Goal: Information Seeking & Learning: Learn about a topic

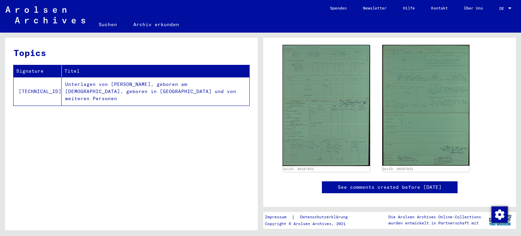
scroll to position [102, 0]
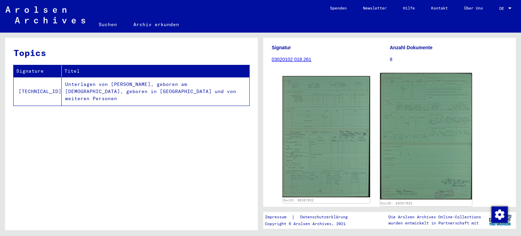
click at [416, 140] on img at bounding box center [426, 136] width 92 height 127
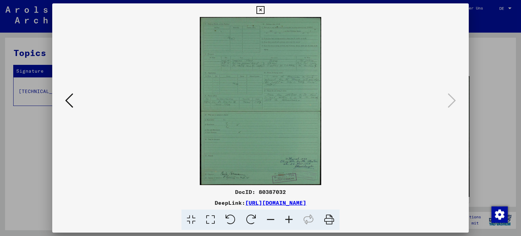
click at [288, 218] on icon at bounding box center [289, 219] width 18 height 21
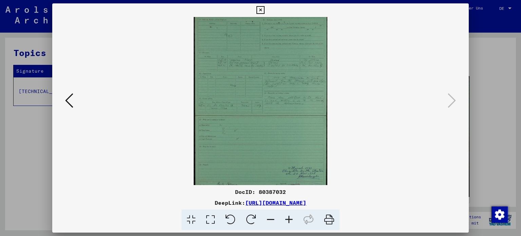
scroll to position [17, 0]
drag, startPoint x: 286, startPoint y: 162, endPoint x: 288, endPoint y: 28, distance: 133.7
click at [288, 28] on img at bounding box center [261, 92] width 134 height 185
click at [288, 86] on img at bounding box center [261, 92] width 134 height 185
click at [510, 84] on div at bounding box center [260, 118] width 521 height 236
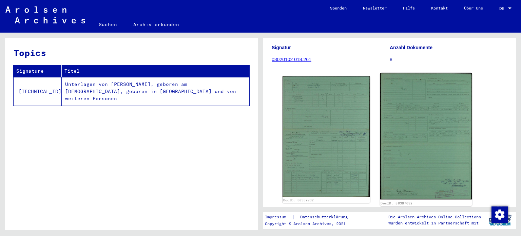
click at [421, 127] on img at bounding box center [426, 136] width 92 height 127
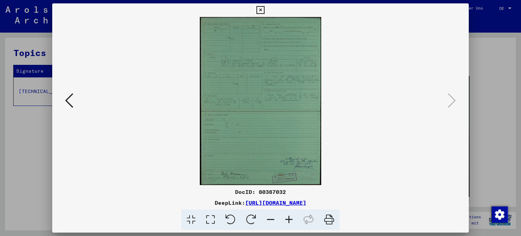
click at [288, 221] on icon at bounding box center [289, 219] width 18 height 21
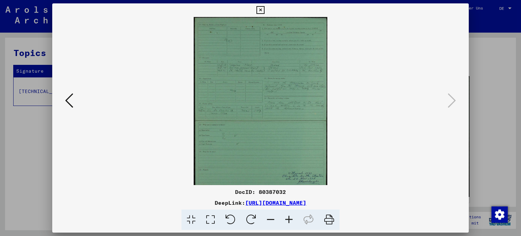
click at [288, 221] on icon at bounding box center [289, 219] width 18 height 21
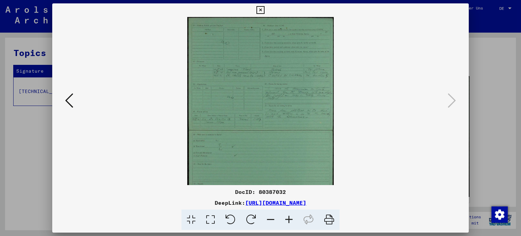
click at [288, 218] on icon at bounding box center [289, 219] width 18 height 21
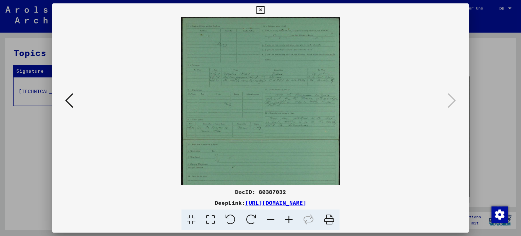
click at [288, 218] on icon at bounding box center [289, 219] width 18 height 21
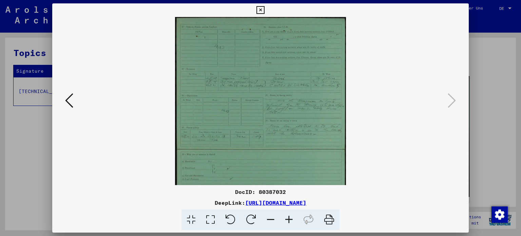
click at [288, 218] on icon at bounding box center [289, 219] width 18 height 21
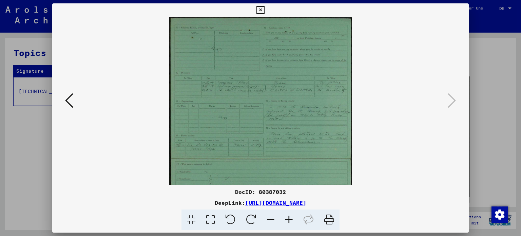
click at [66, 97] on icon at bounding box center [69, 100] width 8 height 16
